Goal: Check status: Check status

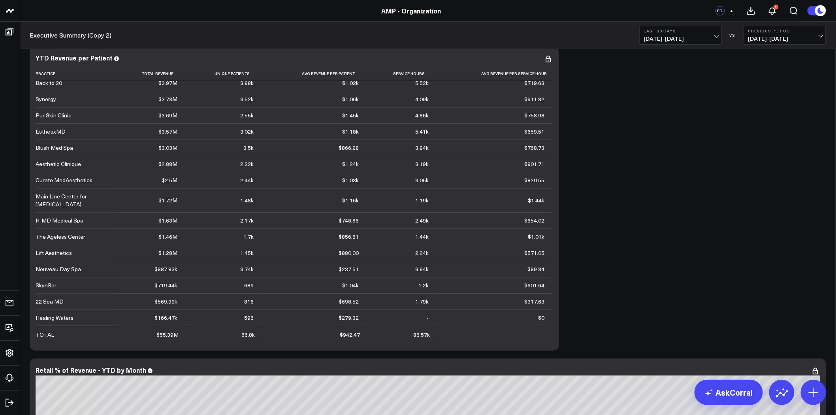
scroll to position [965, 0]
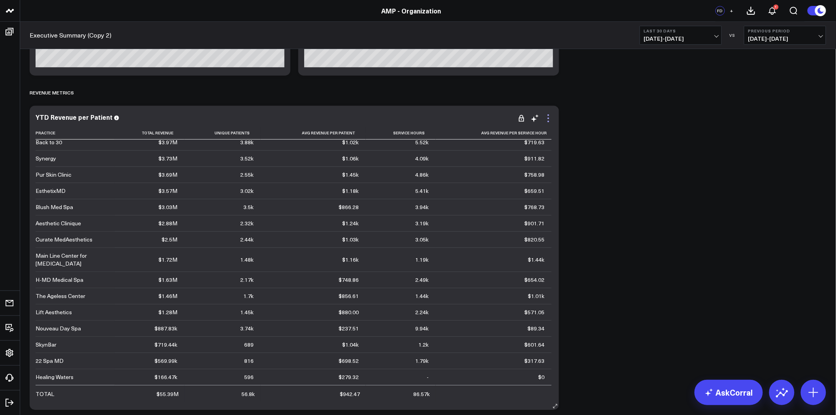
click at [547, 119] on icon at bounding box center [547, 117] width 9 height 9
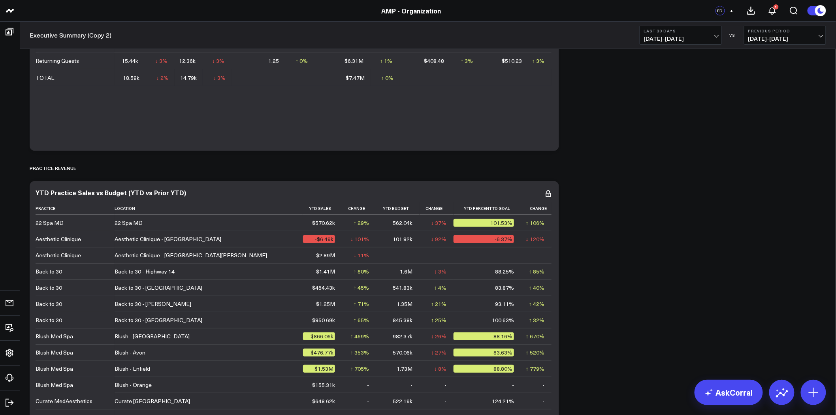
scroll to position [0, 0]
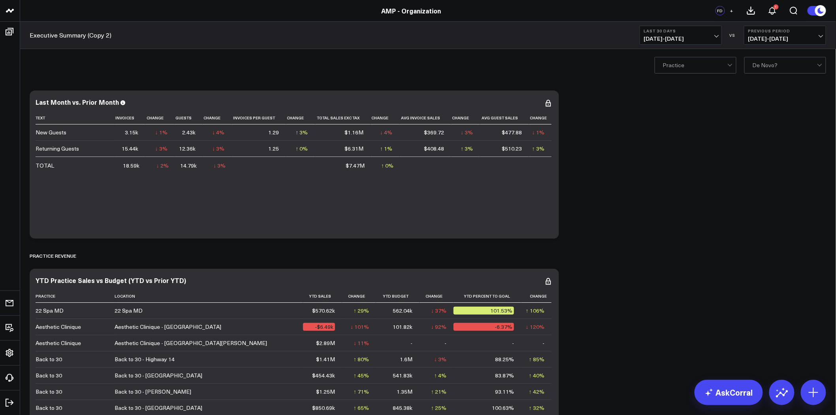
click at [683, 63] on div at bounding box center [695, 65] width 64 height 16
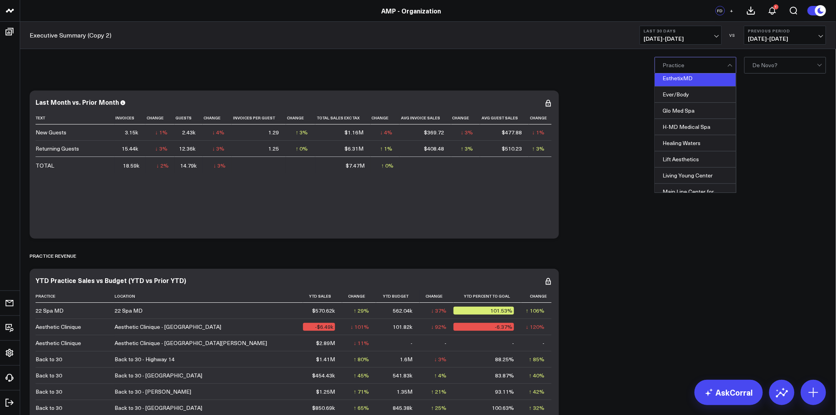
scroll to position [218, 0]
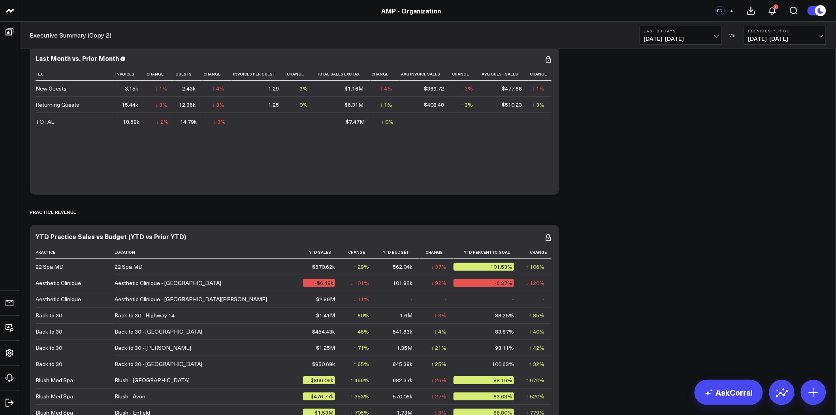
scroll to position [0, 0]
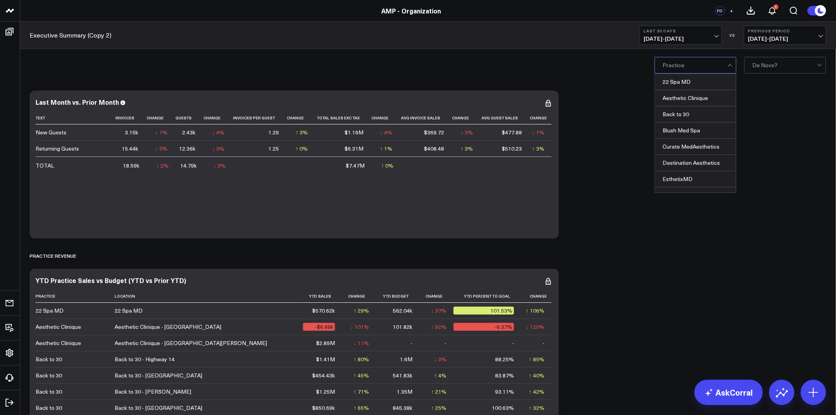
click at [686, 60] on div at bounding box center [695, 65] width 64 height 16
click at [694, 133] on div "Blush Med Spa" at bounding box center [695, 130] width 81 height 16
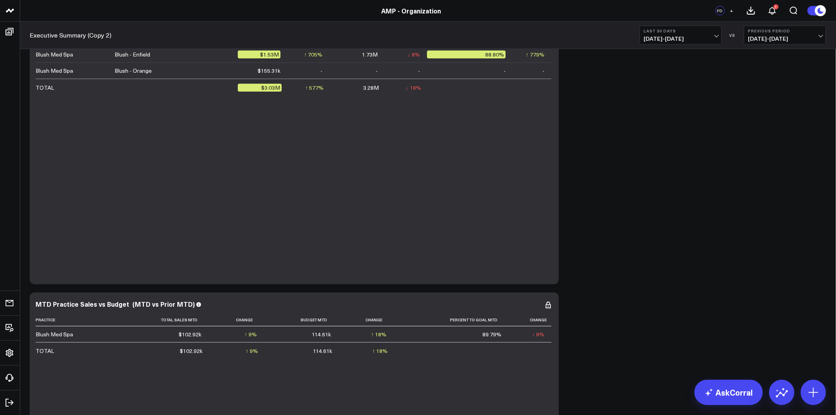
scroll to position [175, 0]
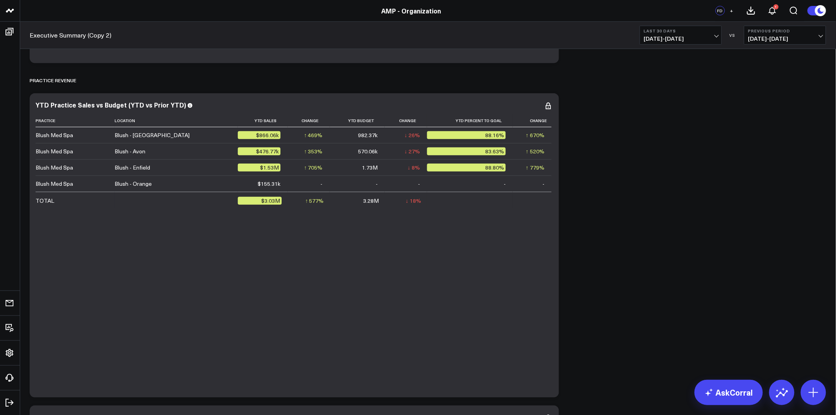
click at [684, 34] on button "Last 30 Days [DATE] - [DATE]" at bounding box center [680, 35] width 82 height 19
click at [776, 83] on div "PRACTICE REVENUE" at bounding box center [428, 80] width 796 height 18
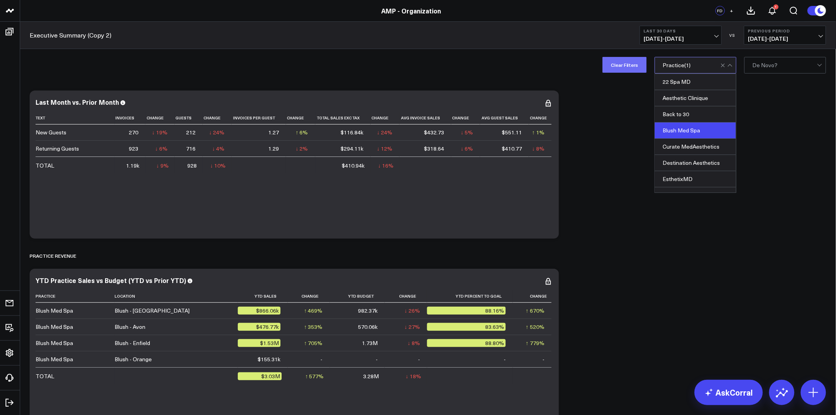
click at [635, 66] on button "Clear Filters" at bounding box center [624, 65] width 44 height 16
